Goal: Information Seeking & Learning: Learn about a topic

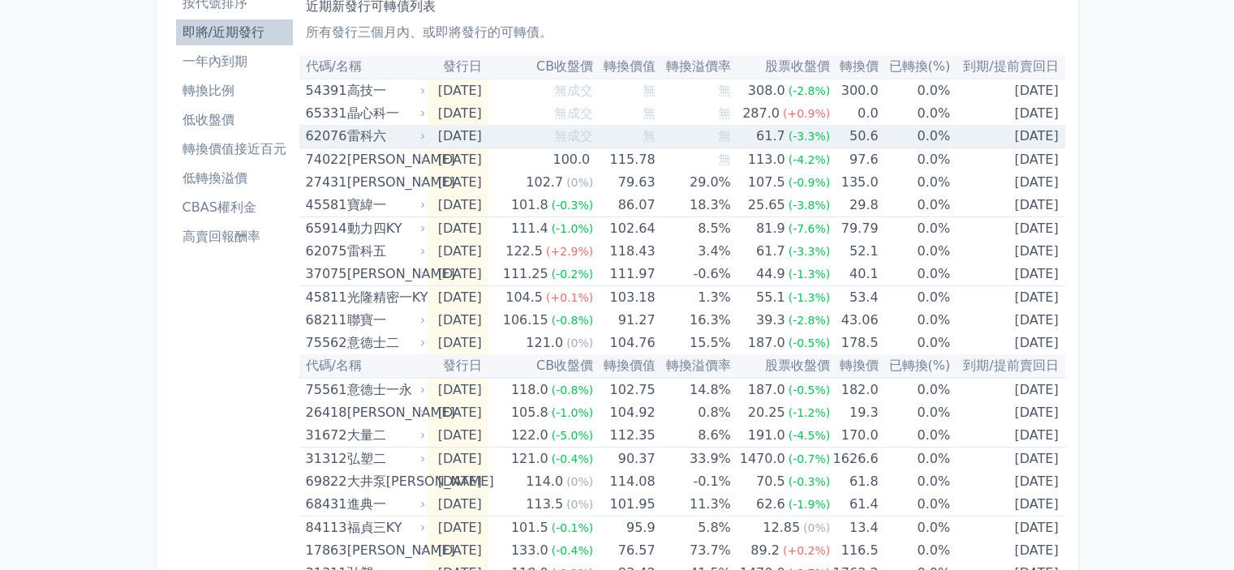
scroll to position [81, 0]
click at [234, 143] on li "轉換價值接近百元" at bounding box center [234, 149] width 117 height 19
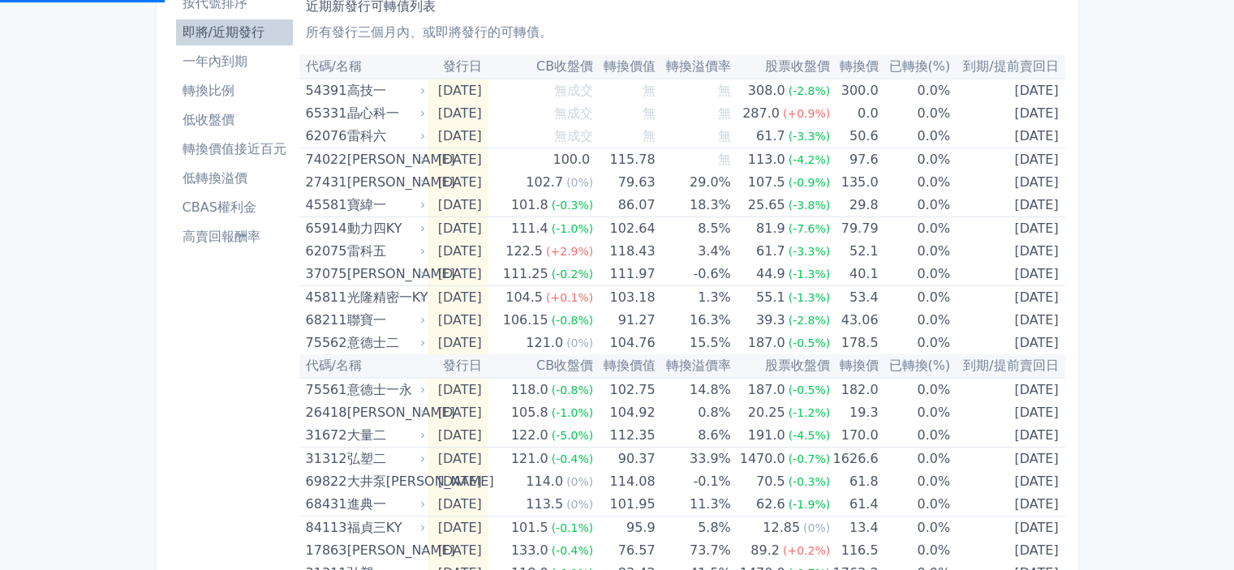
click at [234, 149] on li "轉換價值接近百元" at bounding box center [234, 149] width 117 height 19
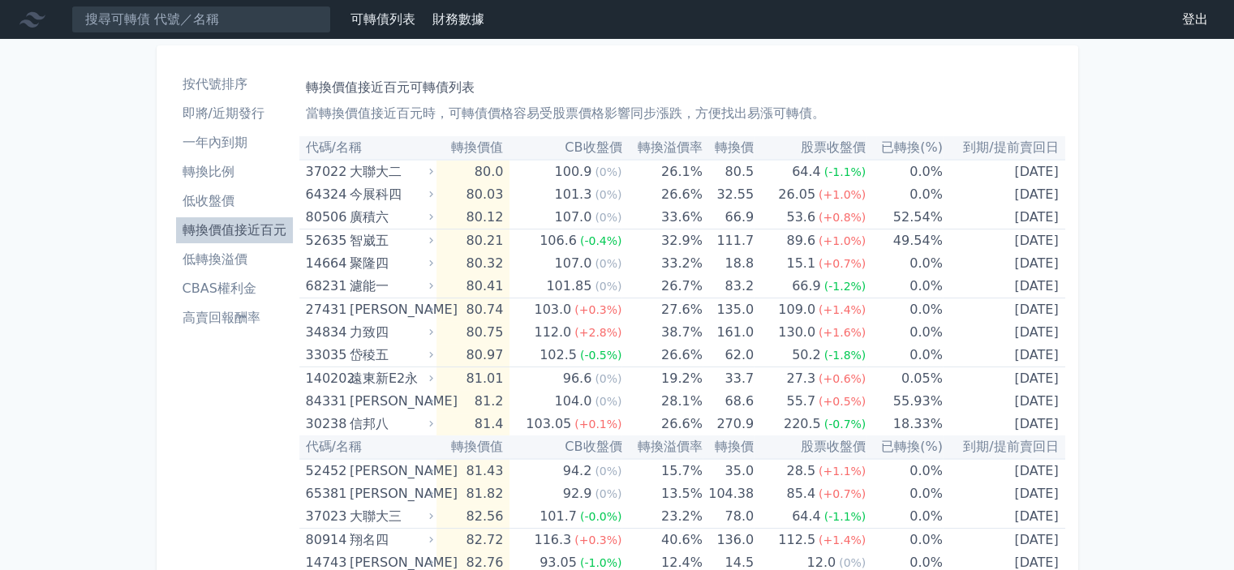
click at [217, 84] on li "按代號排序" at bounding box center [234, 84] width 117 height 19
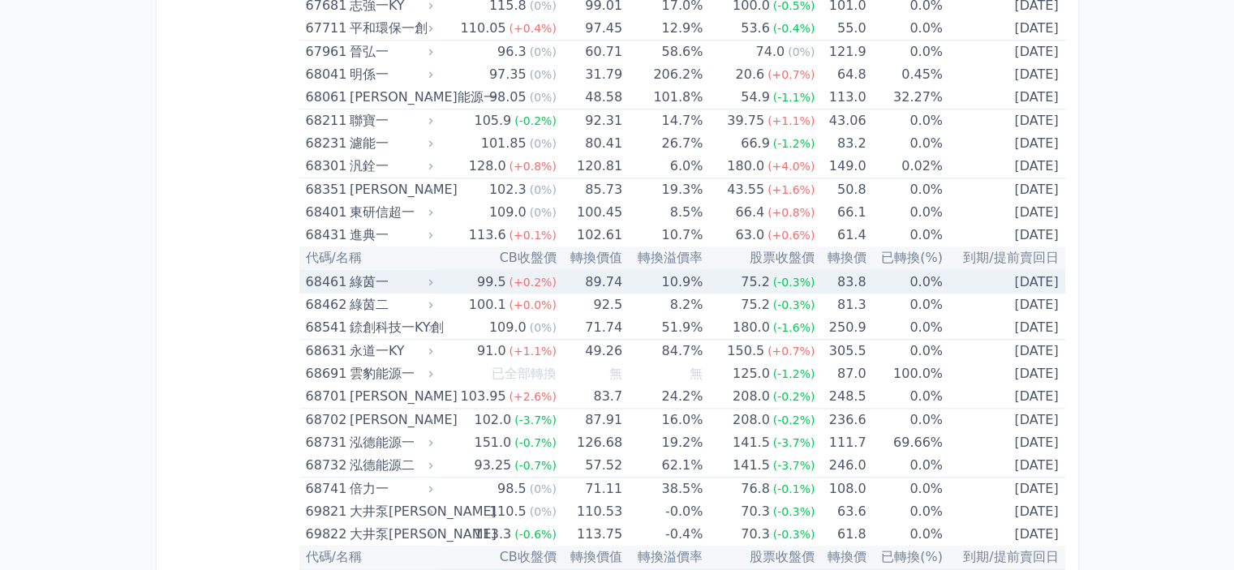
scroll to position [8301, 0]
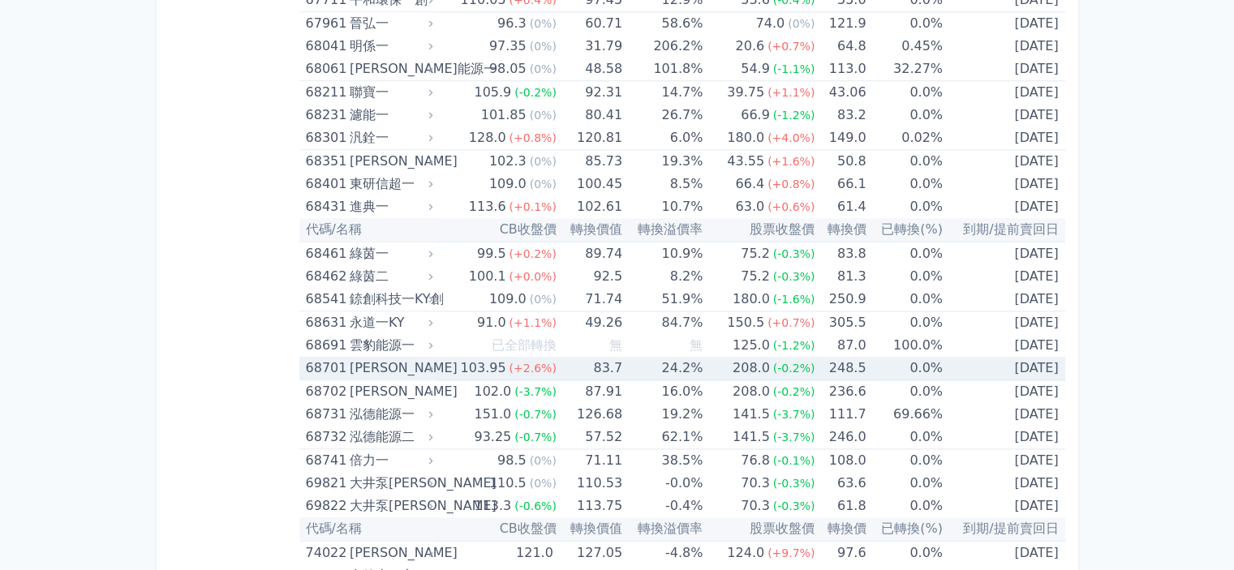
click at [360, 357] on div "[PERSON_NAME]" at bounding box center [390, 368] width 80 height 23
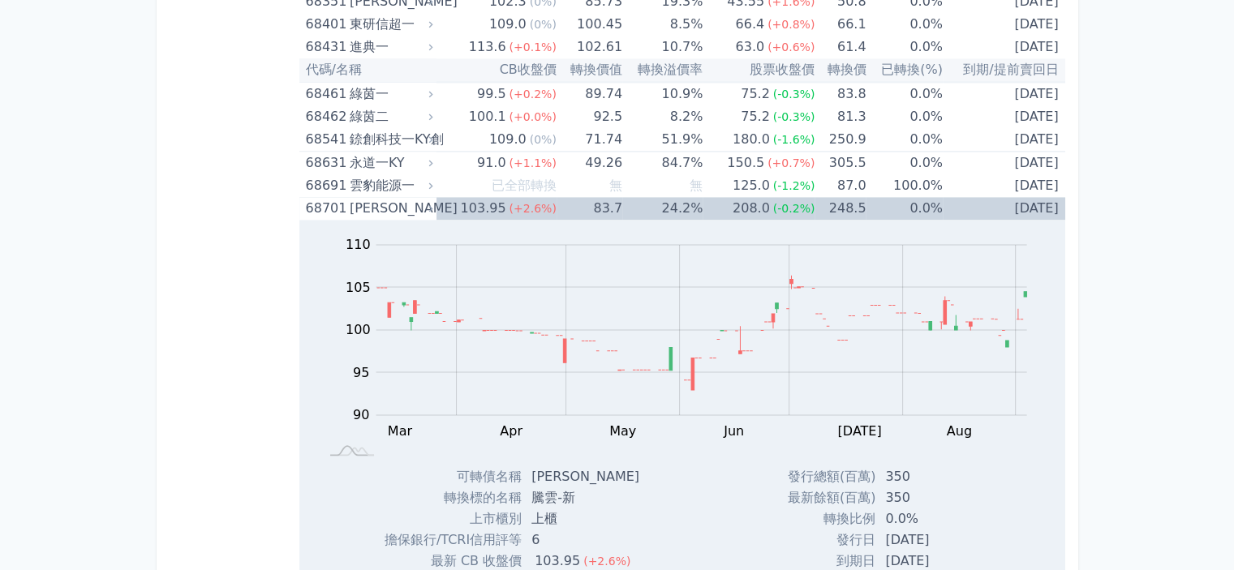
scroll to position [8464, 0]
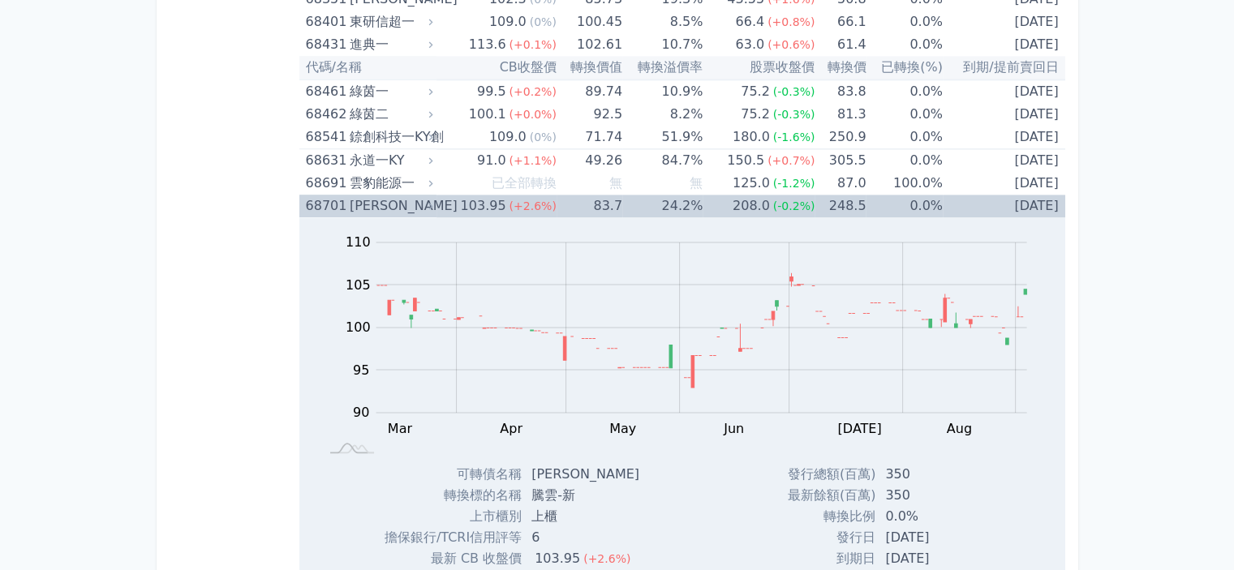
click at [367, 195] on div "[PERSON_NAME]" at bounding box center [390, 206] width 80 height 23
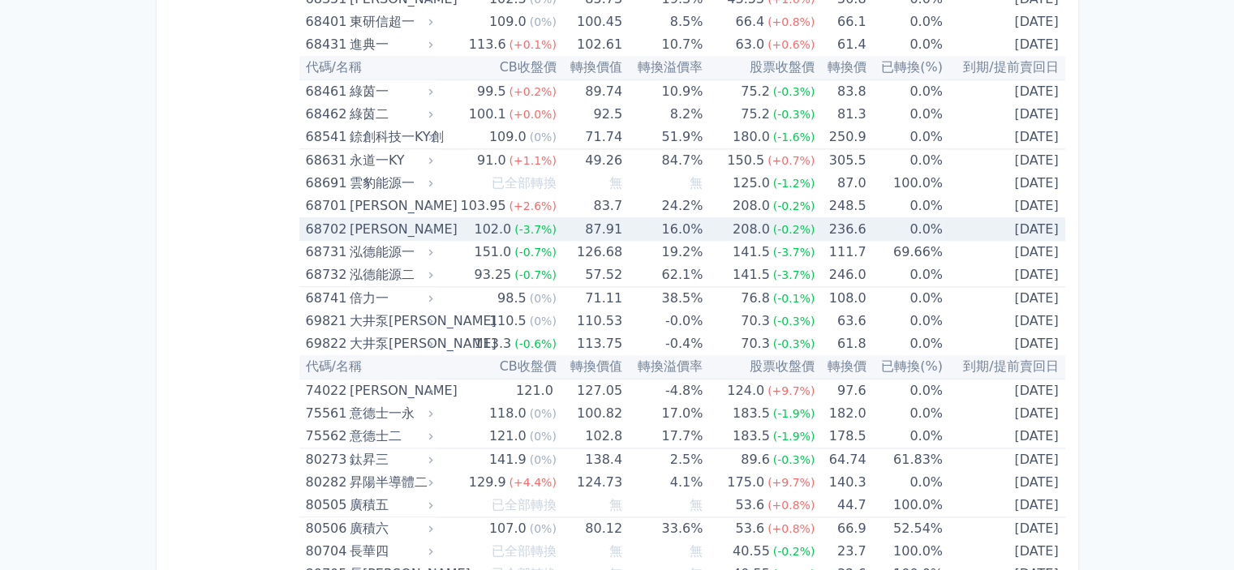
click at [373, 218] on div "[PERSON_NAME]" at bounding box center [390, 229] width 80 height 23
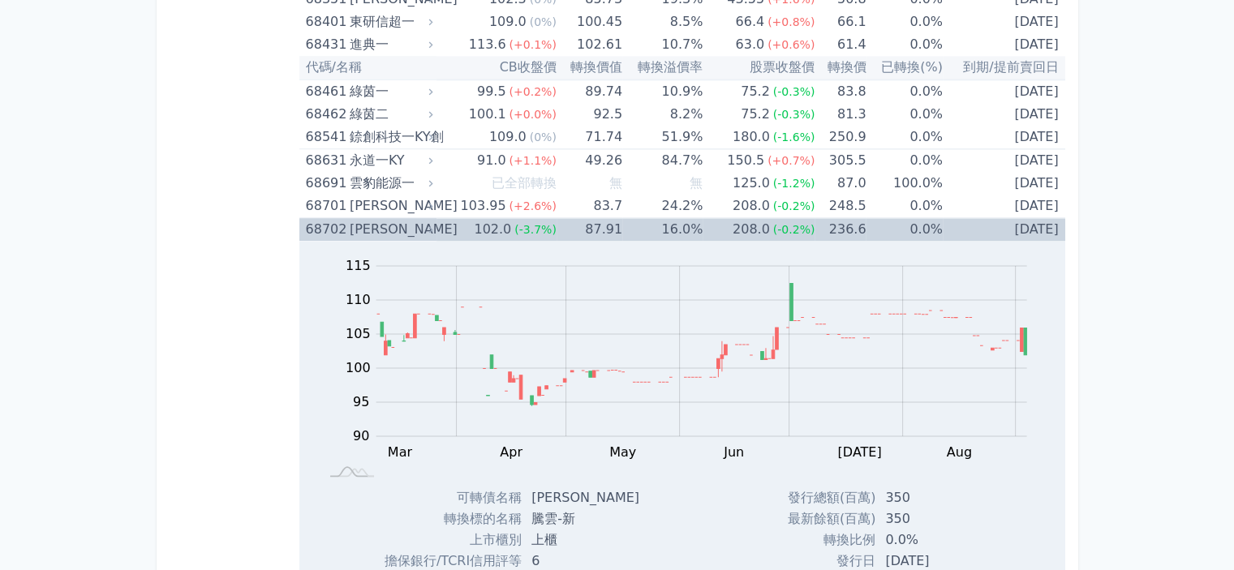
click at [373, 218] on div "[PERSON_NAME]" at bounding box center [390, 229] width 80 height 23
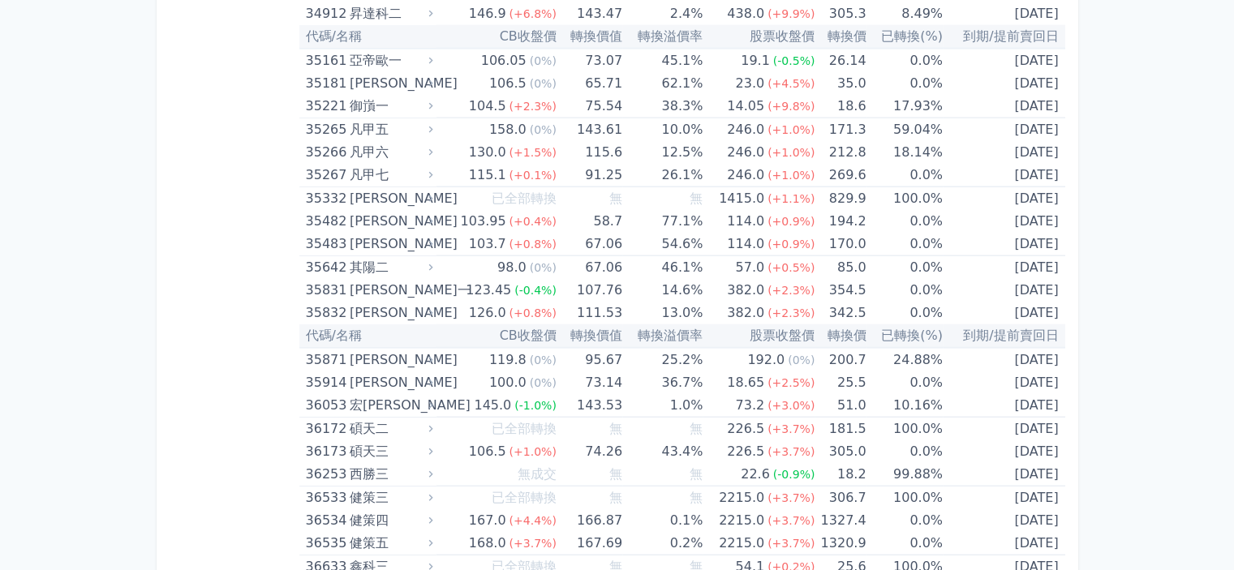
scroll to position [3676, 0]
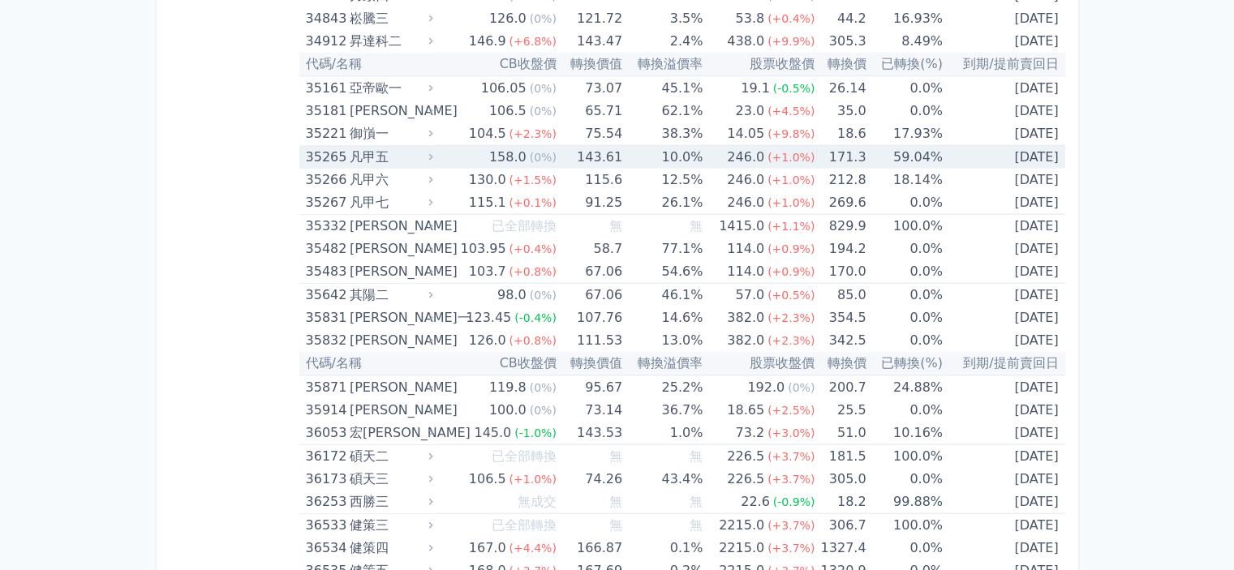
click at [372, 149] on div "凡甲五" at bounding box center [390, 157] width 80 height 23
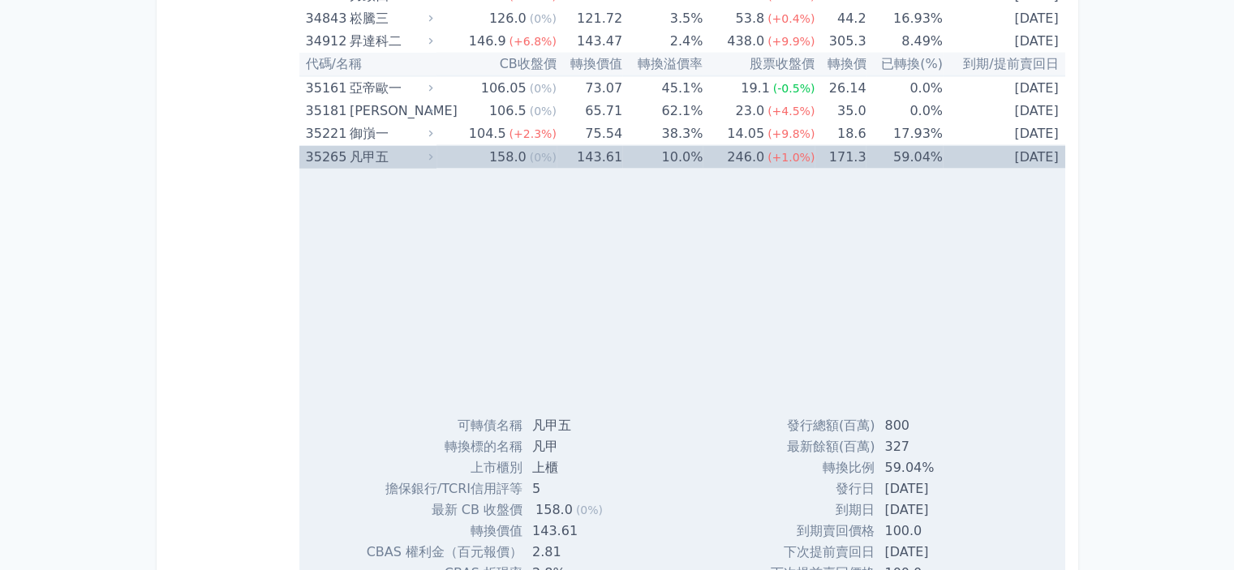
click at [356, 146] on div "凡甲五" at bounding box center [390, 157] width 80 height 23
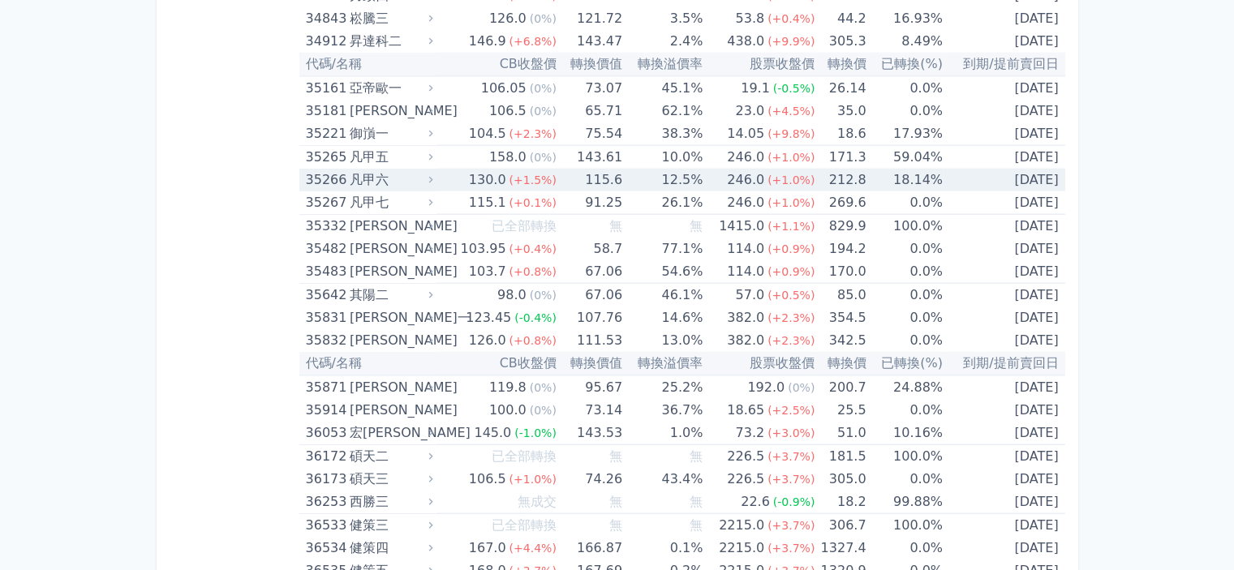
click at [358, 170] on div "凡甲六" at bounding box center [390, 180] width 80 height 23
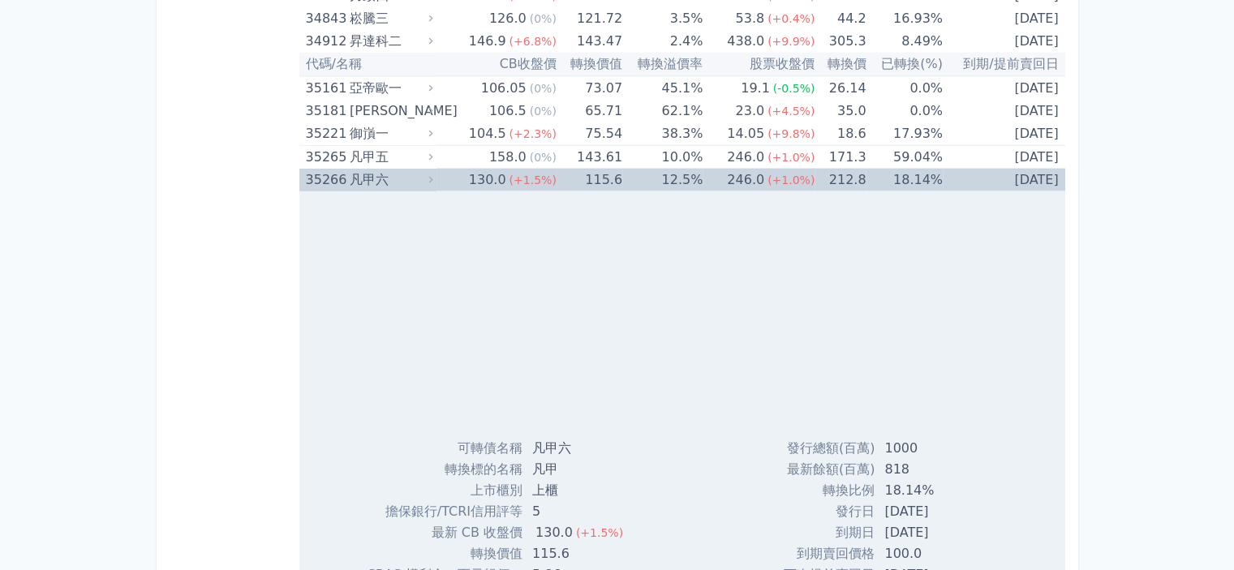
click at [358, 170] on div "凡甲六" at bounding box center [390, 180] width 80 height 23
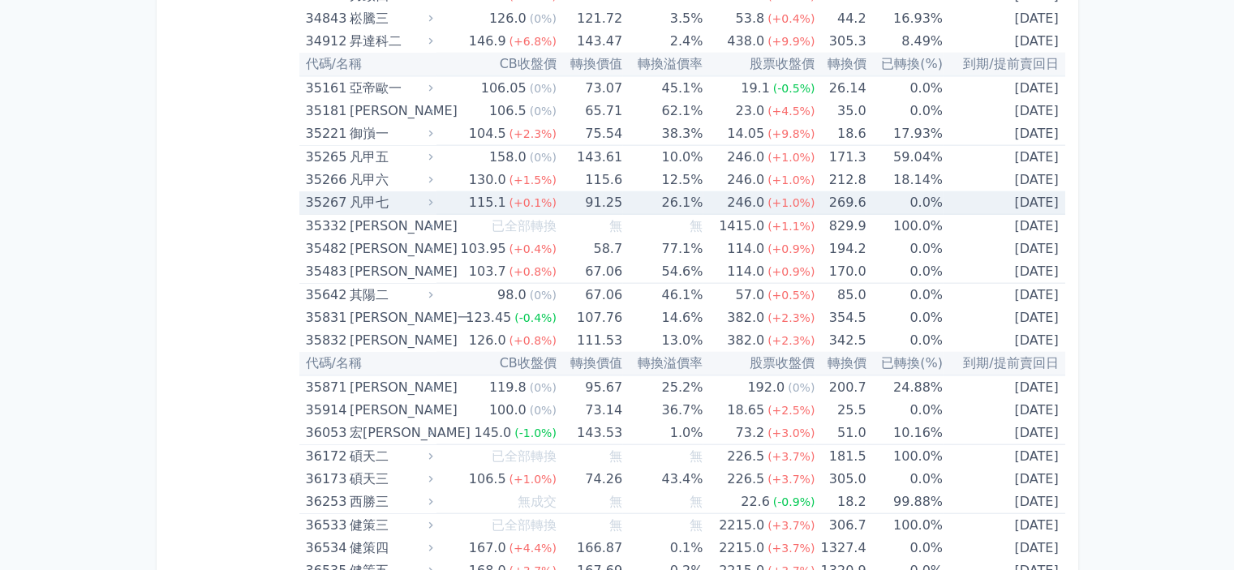
click at [364, 191] on div "凡甲七" at bounding box center [390, 202] width 80 height 23
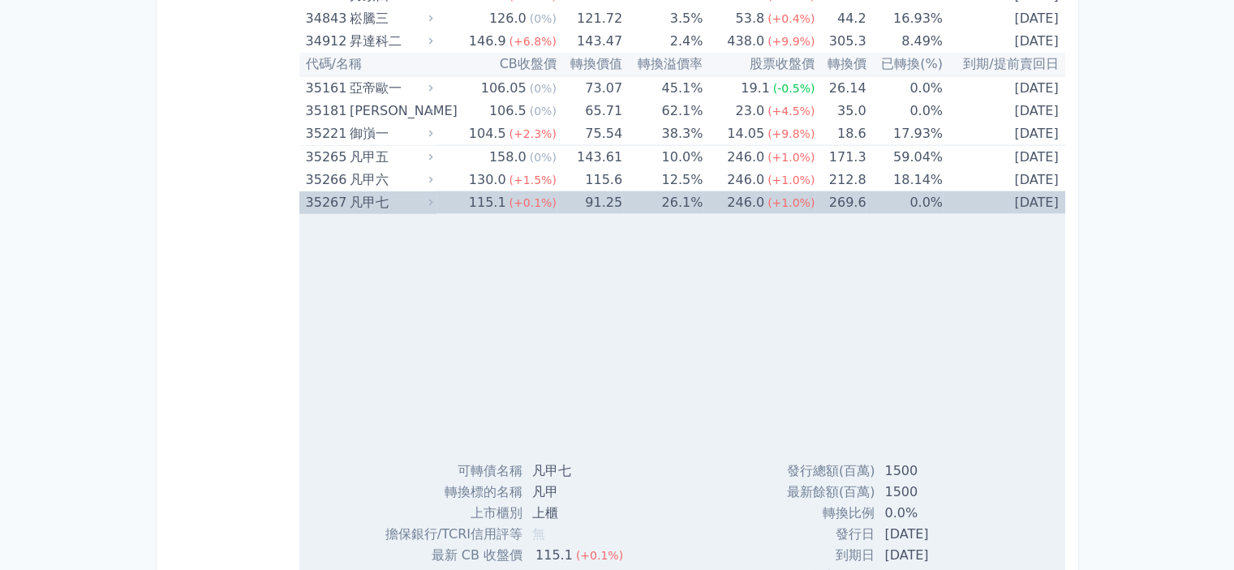
click at [365, 191] on div "凡甲七" at bounding box center [390, 202] width 80 height 23
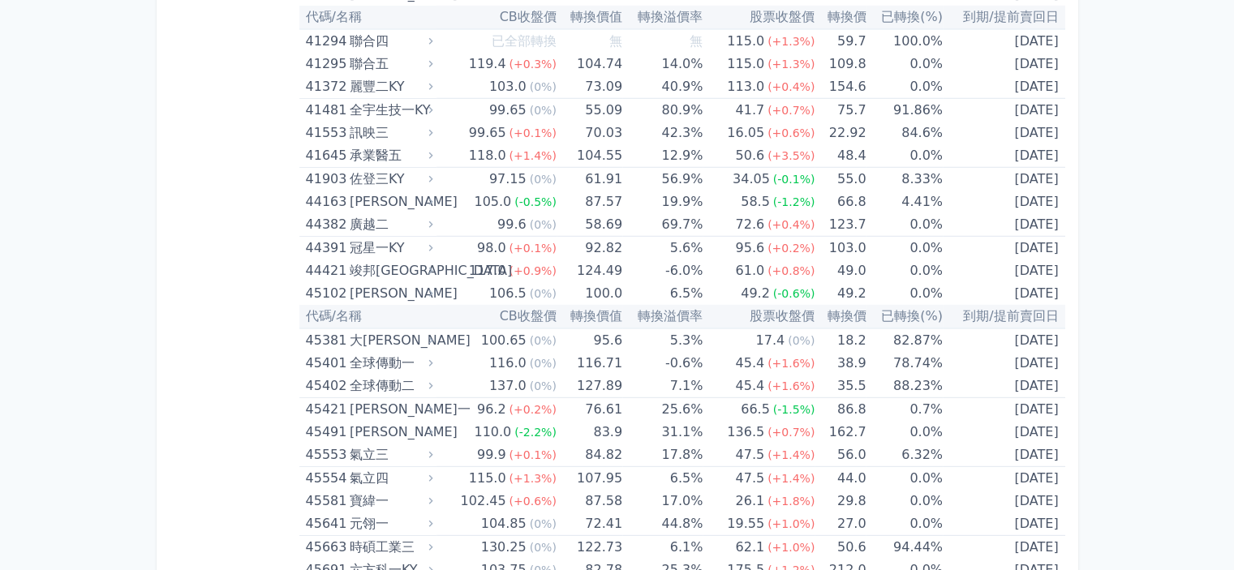
scroll to position [4650, 0]
